Goal: Information Seeking & Learning: Check status

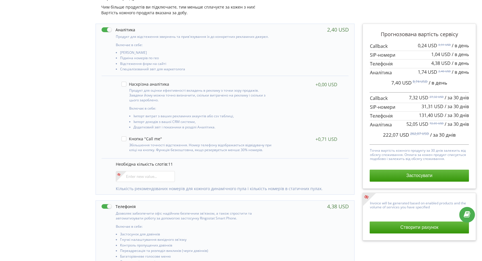
click at [31, 178] on div "Управління продуктами проєкту Оберіть продукти: Чим більше продуктів ви підключ…" at bounding box center [241, 255] width 478 height 558
click at [148, 172] on input"] "number" at bounding box center [145, 176] width 59 height 11
type input"] "11"
drag, startPoint x: 136, startPoint y: 176, endPoint x: 118, endPoint y: 175, distance: 18.0
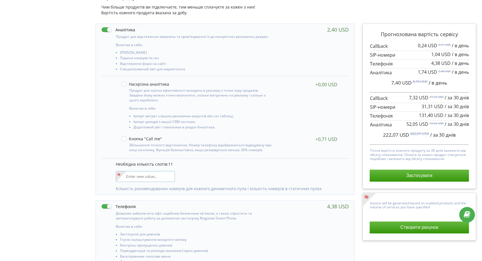
click at [116, 176] on div at bounding box center [145, 176] width 59 height 11
type input"] "7"
click at [64, 161] on div "Управління продуктами проєкту Оберіть продукти: Чим більше продуктів ви підключ…" at bounding box center [241, 255] width 478 height 558
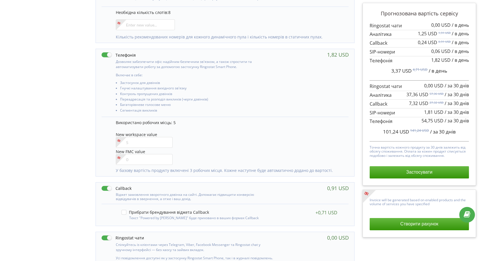
scroll to position [317, 0]
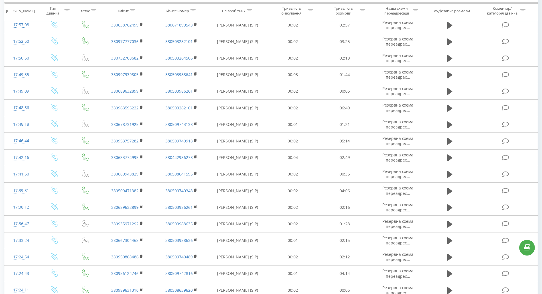
scroll to position [13, 0]
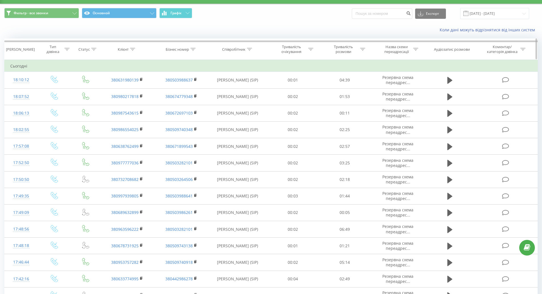
click at [130, 48] on div "Клієнт" at bounding box center [126, 49] width 17 height 5
click at [123, 89] on input "text" at bounding box center [127, 90] width 50 height 10
paste input "0972798591"
click at [136, 100] on span "OK" at bounding box center [139, 101] width 16 height 9
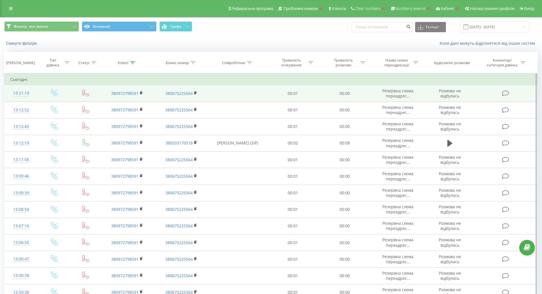
click at [140, 93] on td "380972798591" at bounding box center [127, 93] width 54 height 17
click at [140, 93] on icon at bounding box center [141, 93] width 3 height 4
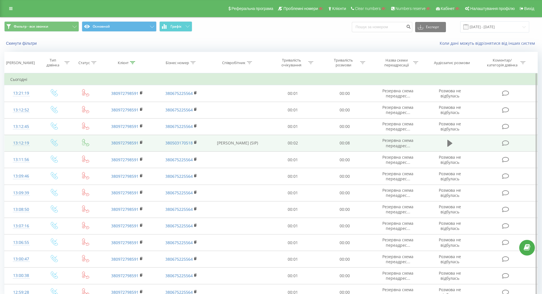
click at [452, 144] on icon at bounding box center [449, 143] width 5 height 7
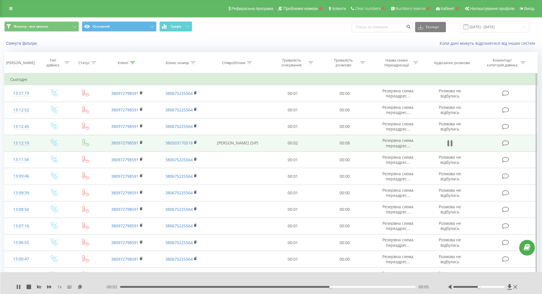
click at [449, 145] on icon at bounding box center [449, 143] width 2 height 6
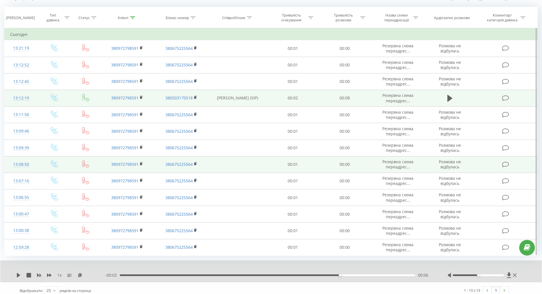
scroll to position [50, 0]
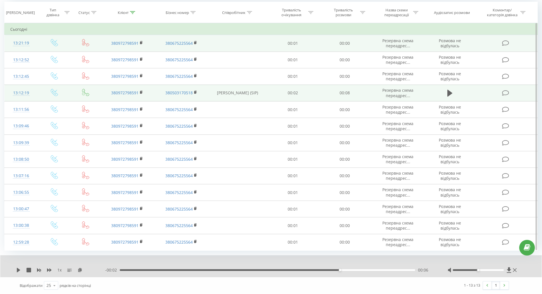
click at [22, 43] on div "13:21:19" at bounding box center [21, 43] width 22 height 11
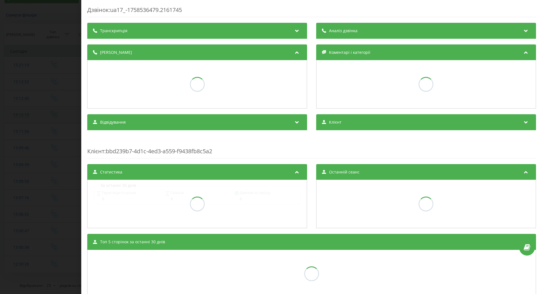
scroll to position [28, 0]
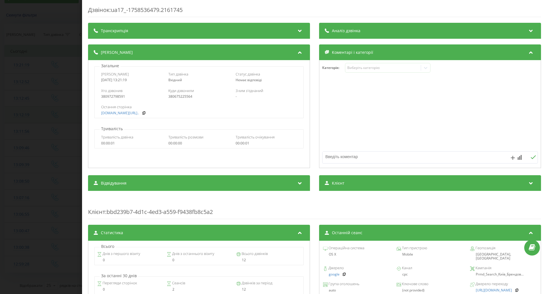
drag, startPoint x: 103, startPoint y: 80, endPoint x: 136, endPoint y: 80, distance: 32.8
click at [136, 80] on div "2025-09-22 13:21:19" at bounding box center [131, 80] width 61 height 4
copy div "2025-09-22 13:21:19"
drag, startPoint x: 114, startPoint y: 96, endPoint x: 100, endPoint y: 96, distance: 14.3
click at [100, 96] on div "Хто дзвонив 380972798591 Куди дзвонили 380675225564 З ким з'єднаний -" at bounding box center [199, 93] width 209 height 17
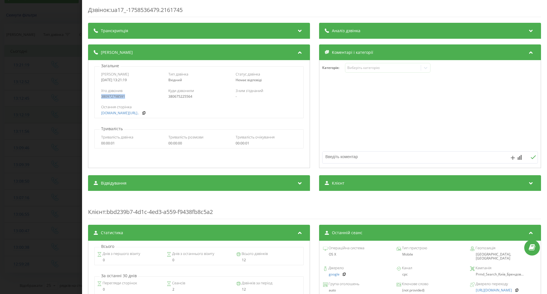
copy div "380972798591"
click at [57, 144] on div "Дзвінок : ua17_-1758536479.2161745 Транскрипція Для AI-аналізу майбутніх дзвінк…" at bounding box center [273, 147] width 547 height 294
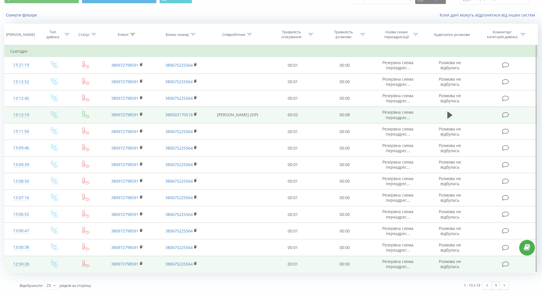
click at [19, 264] on div "12:59:28" at bounding box center [21, 264] width 22 height 11
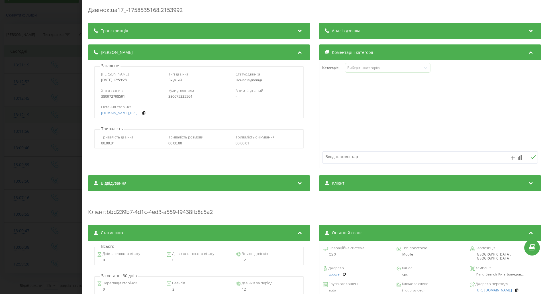
drag, startPoint x: 103, startPoint y: 80, endPoint x: 148, endPoint y: 79, distance: 44.8
click at [148, 79] on div "Дата дзвінка 2025-09-22 12:59:28 Тип дзвінка Вхідний Статус дзвінка Немає відпо…" at bounding box center [199, 77] width 209 height 17
drag, startPoint x: 126, startPoint y: 97, endPoint x: 97, endPoint y: 97, distance: 29.1
click at [97, 97] on div "Хто дзвонив 380972798591 Куди дзвонили 380675225564 З ким з'єднаний -" at bounding box center [199, 93] width 209 height 17
click at [44, 63] on div "Дзвінок : ua17_-1758535168.2153992 Транскрипція Для AI-аналізу майбутніх дзвінк…" at bounding box center [273, 147] width 547 height 294
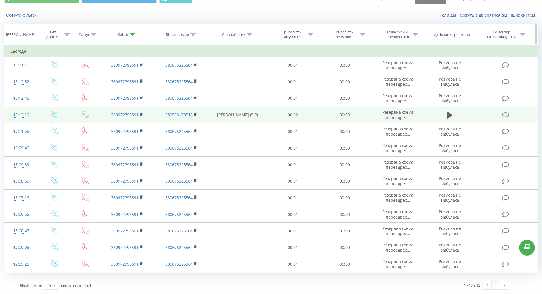
click at [131, 35] on icon at bounding box center [132, 34] width 5 height 3
click at [129, 76] on input "0972798591" at bounding box center [127, 75] width 50 height 10
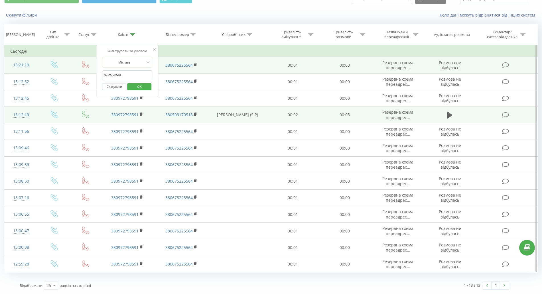
drag, startPoint x: 129, startPoint y: 76, endPoint x: 93, endPoint y: 72, distance: 36.7
click at [93, 72] on table "Фільтрувати за умовою Дорівнює Введіть значення Скасувати OK Фільтрувати за умо…" at bounding box center [270, 159] width 533 height 228
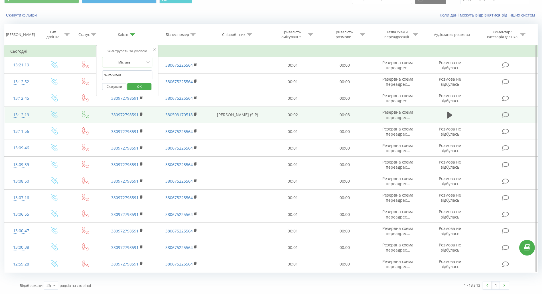
paste input "32187882"
drag, startPoint x: 139, startPoint y: 85, endPoint x: 223, endPoint y: 68, distance: 85.9
click at [139, 85] on span "OK" at bounding box center [139, 86] width 16 height 9
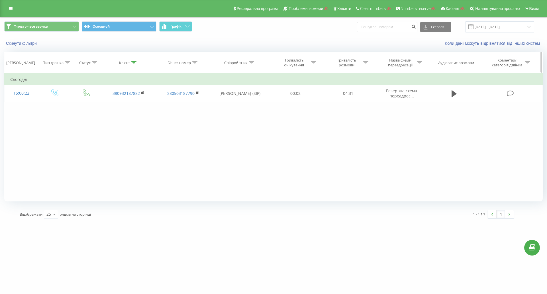
click at [135, 63] on icon at bounding box center [133, 62] width 5 height 3
drag, startPoint x: 95, startPoint y: 99, endPoint x: 108, endPoint y: 107, distance: 14.7
click at [90, 98] on table "Фільтрувати за умовою Дорівнює Введіть значення Скасувати OK Фільтрувати за умо…" at bounding box center [273, 87] width 539 height 29
paste input "1485736"
type input "0931485736"
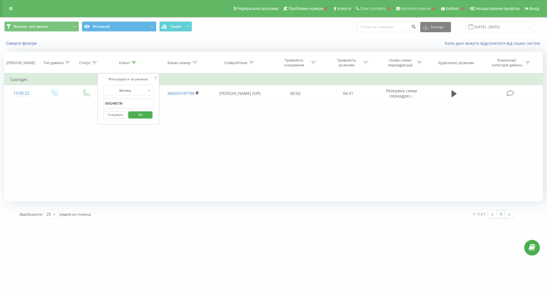
click at [138, 114] on span "OK" at bounding box center [141, 114] width 16 height 9
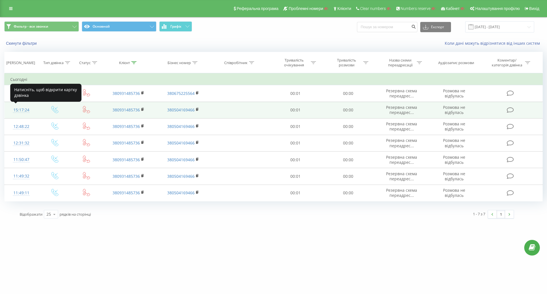
click at [23, 109] on div "15:17:24" at bounding box center [21, 110] width 22 height 11
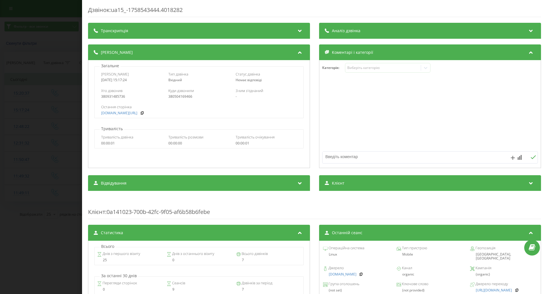
drag, startPoint x: 140, startPoint y: 80, endPoint x: 111, endPoint y: 61, distance: 34.9
click at [93, 82] on div "Загальне Дата дзвінка 2025-09-22 15:17:24 Тип дзвінка Вхідний Статус дзвінка Не…" at bounding box center [199, 90] width 216 height 55
copy div "2025-09-22 15:17:24"
drag, startPoint x: 125, startPoint y: 98, endPoint x: 96, endPoint y: 97, distance: 28.8
click at [96, 97] on div "Хто дзвонив 380931485736 Куди дзвонили 380504169466 З ким з'єднаний -" at bounding box center [199, 93] width 209 height 17
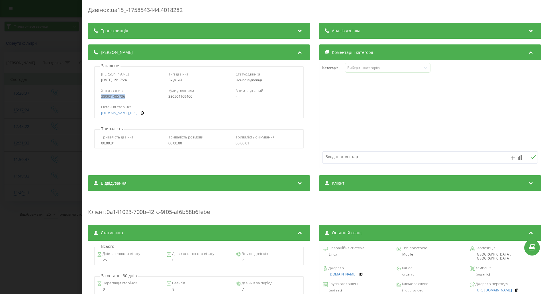
copy div "380931485736"
click at [0, 105] on div "Дзвінок : ua15_-1758543444.4018282 Транскрипція Для AI-аналізу майбутніх дзвінк…" at bounding box center [273, 147] width 547 height 294
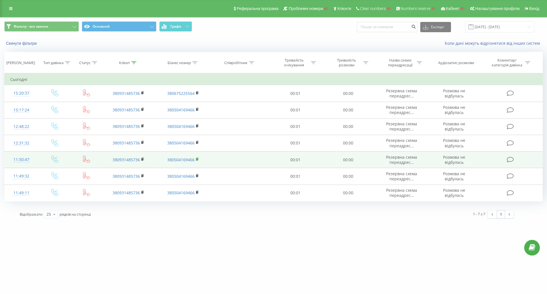
click at [197, 159] on rect at bounding box center [197, 159] width 2 height 3
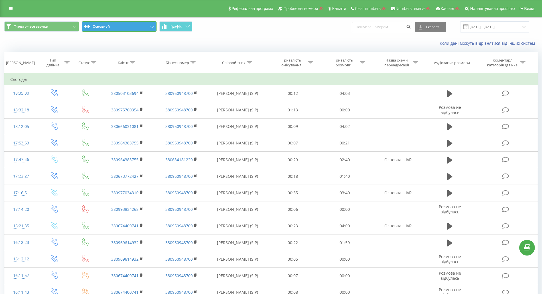
click at [99, 25] on button "Основной" at bounding box center [119, 26] width 75 height 10
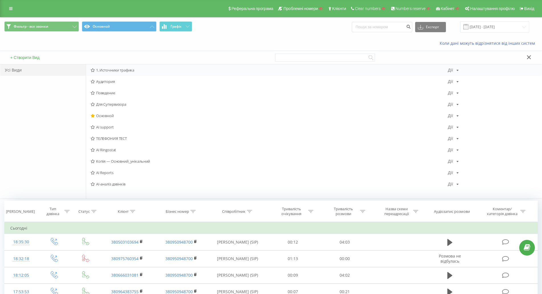
click at [103, 70] on span "1. Источники трафика" at bounding box center [269, 70] width 357 height 4
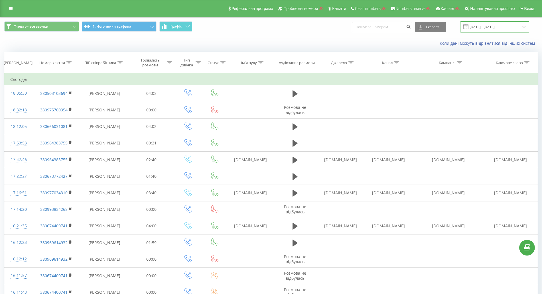
click at [506, 27] on input "22.08.2025 - 22.09.2025" at bounding box center [494, 26] width 69 height 11
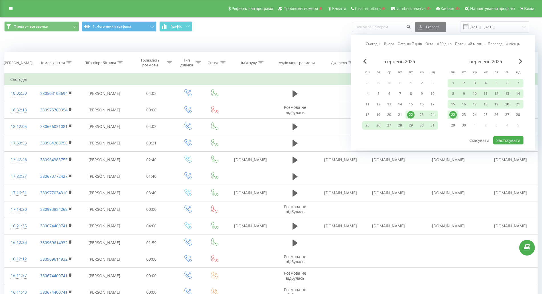
click at [507, 104] on div "20" at bounding box center [506, 104] width 7 height 7
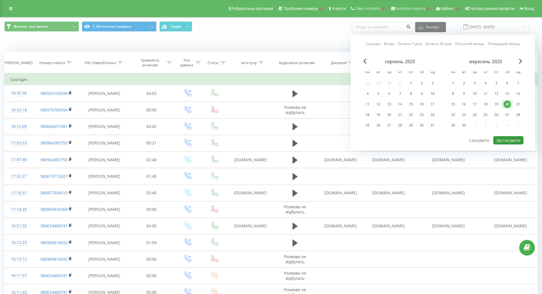
click at [511, 141] on button "Застосувати" at bounding box center [508, 140] width 30 height 8
type input "20.09.2025 - 20.09.2025"
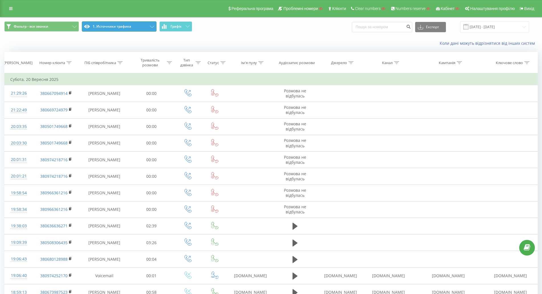
click at [111, 28] on button "1. Источники трафика" at bounding box center [119, 26] width 75 height 10
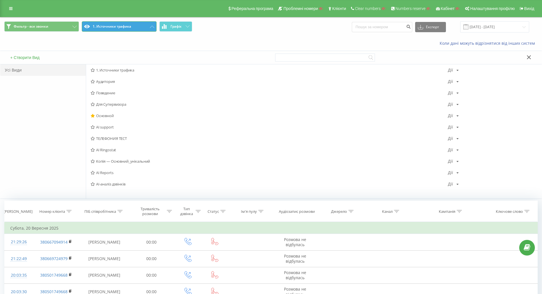
click at [111, 28] on button "1. Источники трафика" at bounding box center [119, 26] width 75 height 10
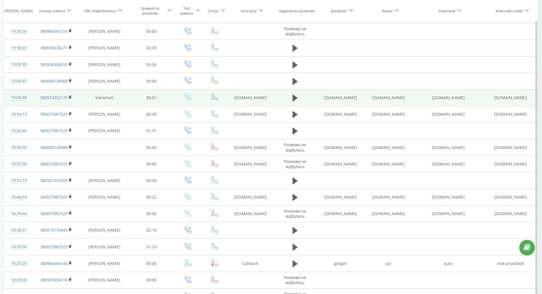
scroll to position [227, 0]
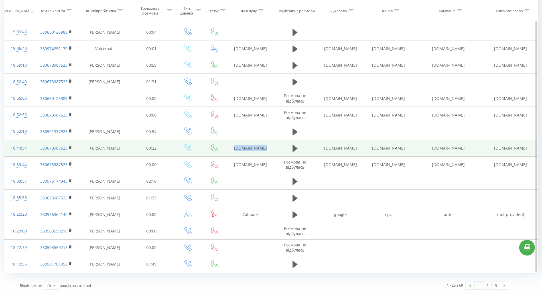
drag, startPoint x: 263, startPoint y: 149, endPoint x: 233, endPoint y: 148, distance: 29.4
click at [233, 148] on td "modem.kiev.ua" at bounding box center [250, 148] width 46 height 17
copy td "modem.kiev.ua"
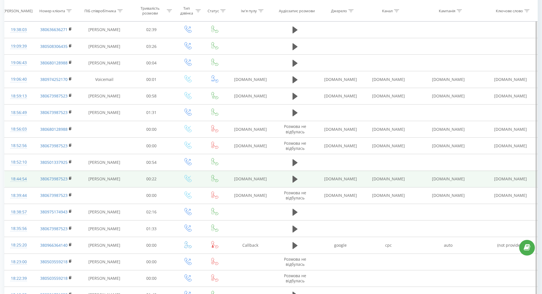
scroll to position [156, 0]
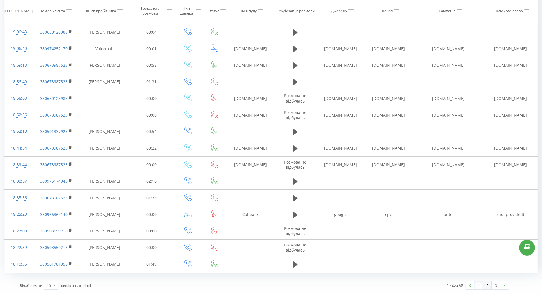
click at [487, 286] on link "2" at bounding box center [487, 286] width 9 height 8
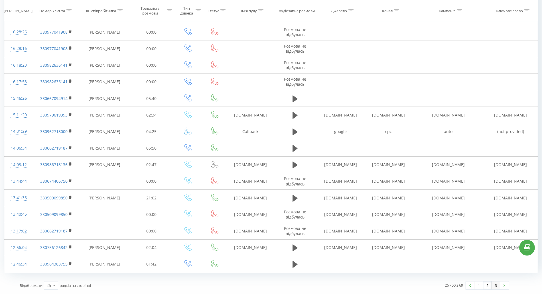
click at [495, 284] on link "3" at bounding box center [495, 286] width 9 height 8
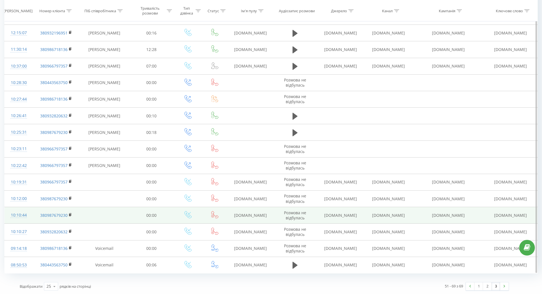
scroll to position [128, 0]
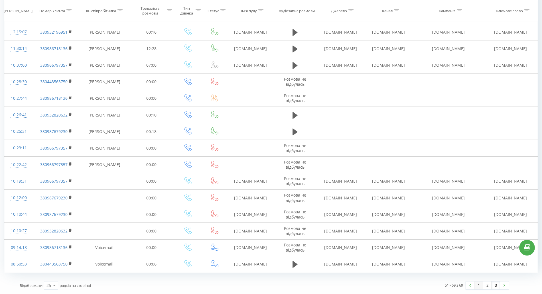
click at [481, 287] on link "1" at bounding box center [478, 286] width 9 height 8
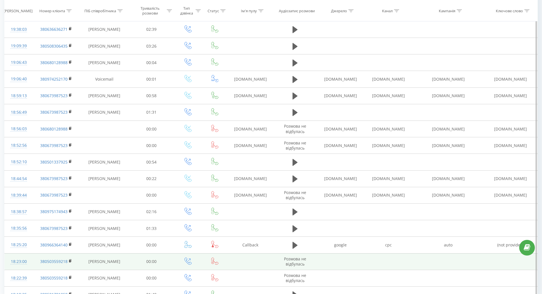
scroll to position [227, 0]
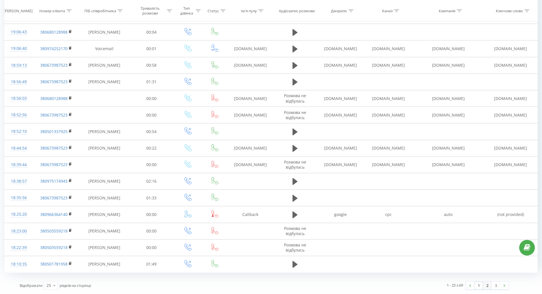
click at [484, 288] on link "2" at bounding box center [487, 286] width 9 height 8
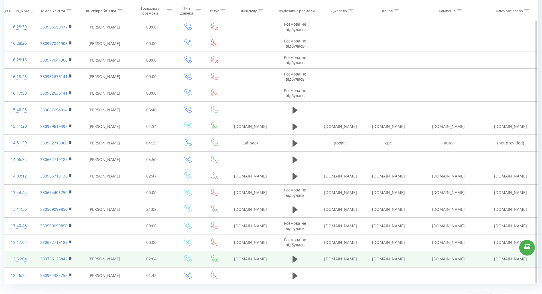
scroll to position [227, 0]
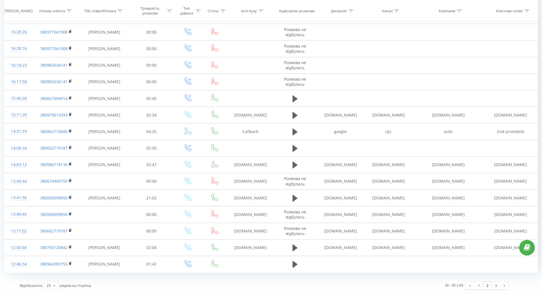
click at [496, 290] on div "1 2 3" at bounding box center [486, 285] width 43 height 9
click at [495, 284] on link "3" at bounding box center [495, 286] width 9 height 8
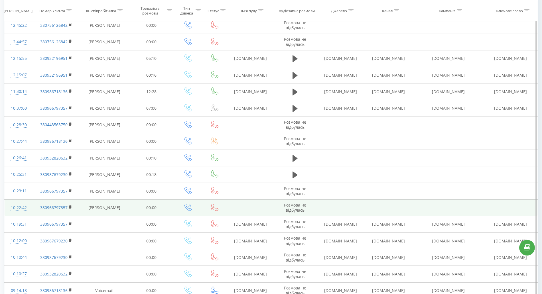
scroll to position [128, 0]
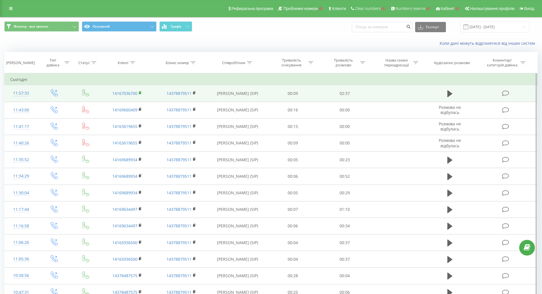
click at [140, 93] on rect at bounding box center [140, 93] width 2 height 3
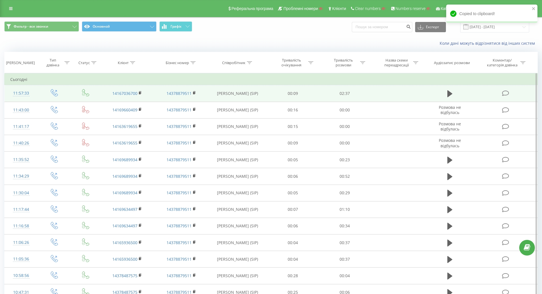
click at [159, 96] on td "14378879511" at bounding box center [181, 93] width 54 height 17
click at [22, 95] on div "11:57:33" at bounding box center [21, 93] width 22 height 11
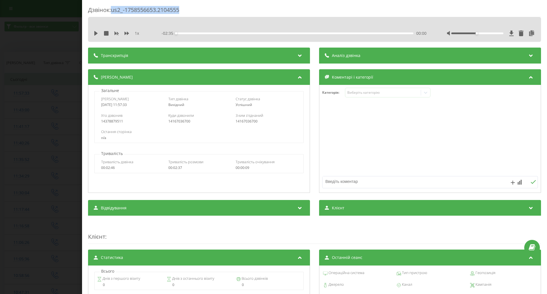
drag, startPoint x: 174, startPoint y: 10, endPoint x: 113, endPoint y: 14, distance: 60.8
click at [113, 14] on div "Дзвінок : us2_-1758556653.2104555" at bounding box center [314, 11] width 453 height 11
copy div "us2_-1758556653.2104555"
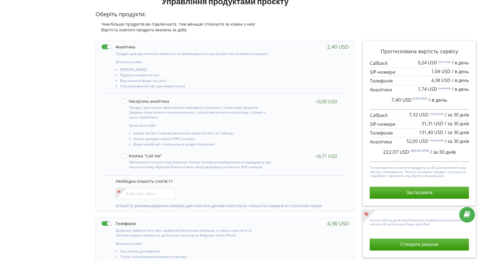
scroll to position [158, 0]
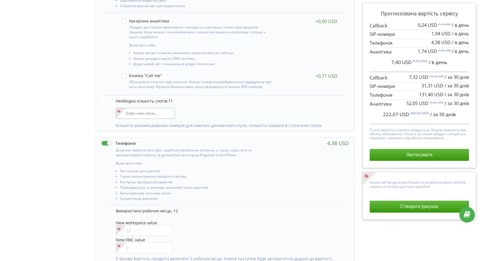
click at [143, 111] on input"] "number" at bounding box center [145, 113] width 59 height 11
click at [149, 108] on input"] "number" at bounding box center [145, 113] width 59 height 11
click at [117, 114] on div "10" at bounding box center [145, 113] width 59 height 11
click at [152, 117] on input"] "10" at bounding box center [145, 113] width 59 height 11
drag, startPoint x: 139, startPoint y: 114, endPoint x: 114, endPoint y: 114, distance: 25.7
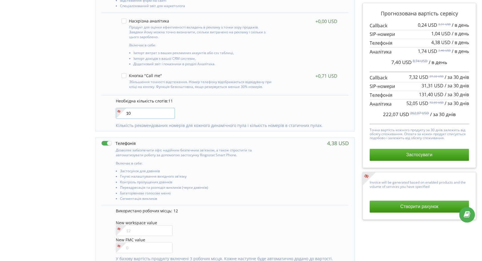
click at [114, 114] on div "Необхідна кількість слотів: 11 10 Кількість рекомендованих номерів для кожного …" at bounding box center [224, 113] width 247 height 36
type input"] "9"
click at [73, 112] on div "Управління продуктами проєкту Оберіть продукти: Чим більше продуктів ви підключ…" at bounding box center [241, 192] width 478 height 558
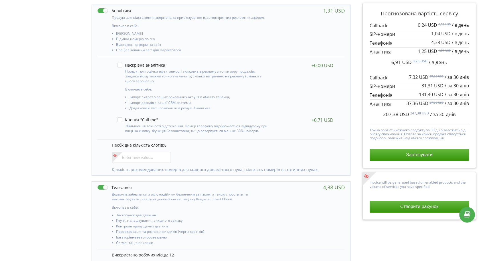
scroll to position [117, 4]
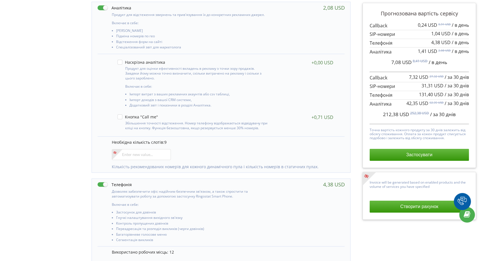
scroll to position [117, 4]
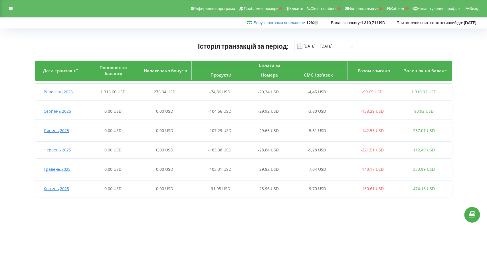
click at [136, 97] on div "Вересень , 2025 1 316,66 USD 276,94 USD -74,86 USD -20,34 USD -4,45 USD -99,65 …" at bounding box center [242, 92] width 414 height 14
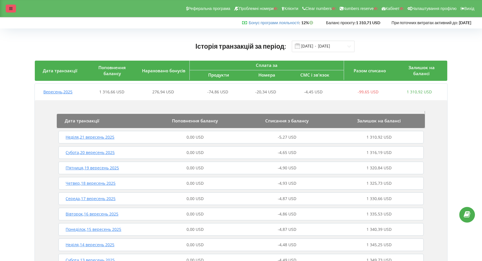
drag, startPoint x: 11, startPoint y: 5, endPoint x: 24, endPoint y: 30, distance: 28.4
click at [11, 5] on div at bounding box center [11, 9] width 10 height 8
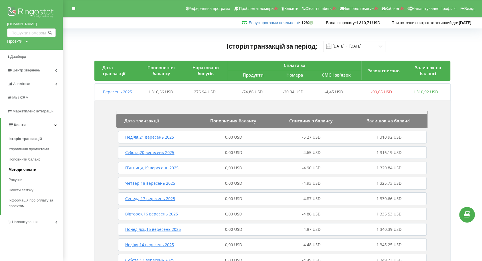
drag, startPoint x: 22, startPoint y: 169, endPoint x: 14, endPoint y: 170, distance: 8.0
drag, startPoint x: 18, startPoint y: 156, endPoint x: 56, endPoint y: 139, distance: 41.8
